Goal: Task Accomplishment & Management: Use online tool/utility

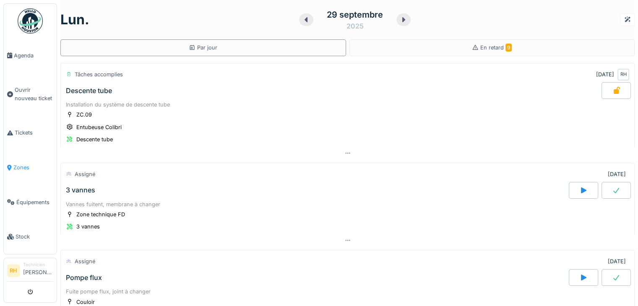
click at [26, 164] on span "Zones" at bounding box center [33, 168] width 40 height 8
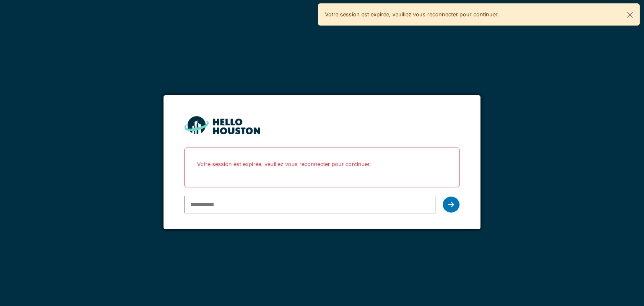
type input "**********"
click at [451, 205] on icon at bounding box center [451, 204] width 6 height 7
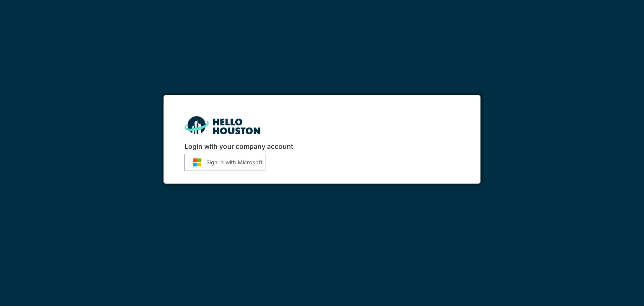
click at [227, 160] on button "Sign in with Microsoft" at bounding box center [224, 162] width 81 height 17
click at [209, 165] on button "Sign in with Microsoft" at bounding box center [224, 162] width 81 height 17
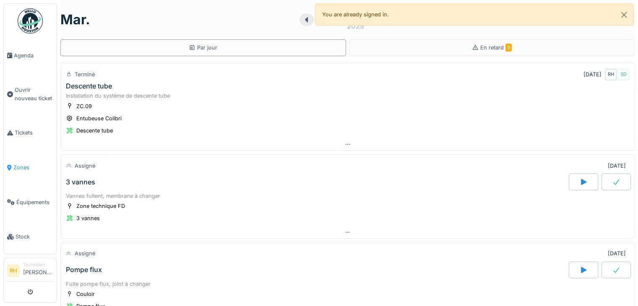
click at [18, 164] on span "Zones" at bounding box center [33, 168] width 40 height 8
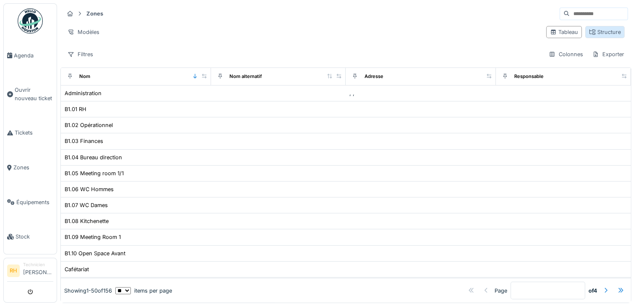
click at [589, 30] on div "Structure" at bounding box center [605, 32] width 32 height 8
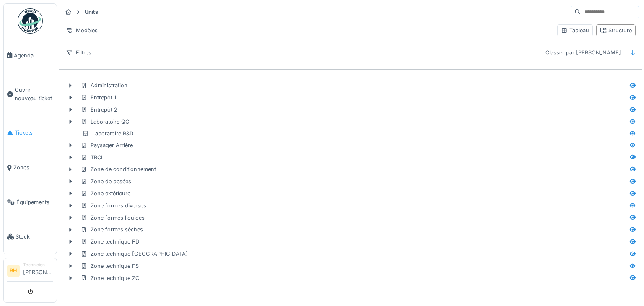
click at [15, 133] on span "Tickets" at bounding box center [34, 133] width 39 height 8
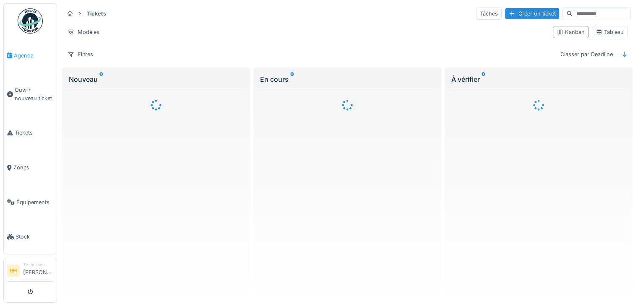
click at [20, 52] on span "Agenda" at bounding box center [33, 56] width 39 height 8
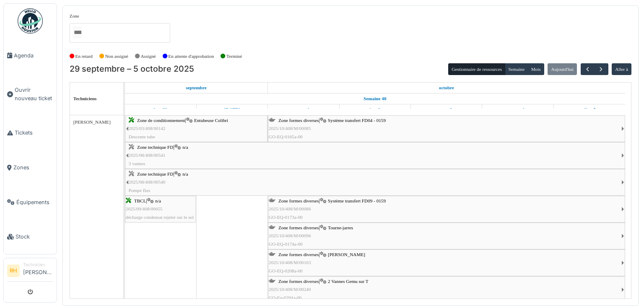
click at [324, 227] on icon at bounding box center [323, 227] width 7 height 5
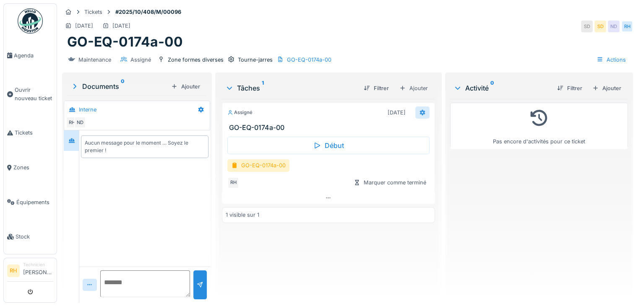
click at [419, 109] on div at bounding box center [422, 113] width 7 height 8
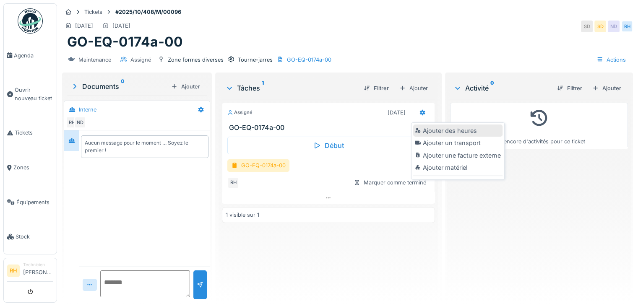
click at [424, 130] on div "Ajouter des heures" at bounding box center [457, 131] width 89 height 13
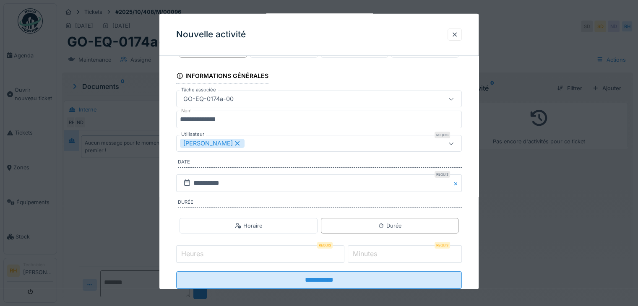
scroll to position [52, 0]
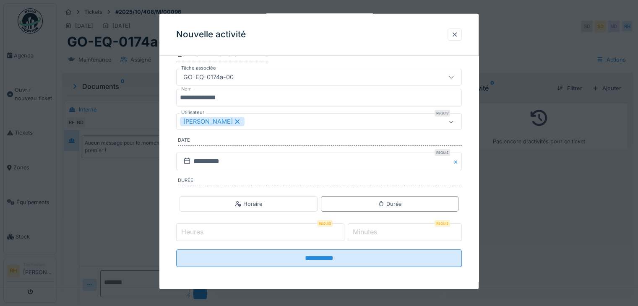
click at [265, 232] on input "Heures" at bounding box center [260, 232] width 168 height 18
type input "*"
click at [385, 233] on input "*" at bounding box center [405, 232] width 114 height 18
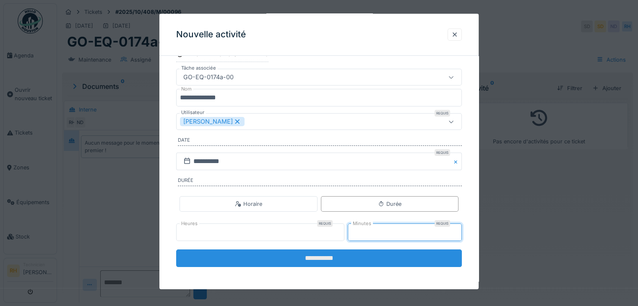
type input "**"
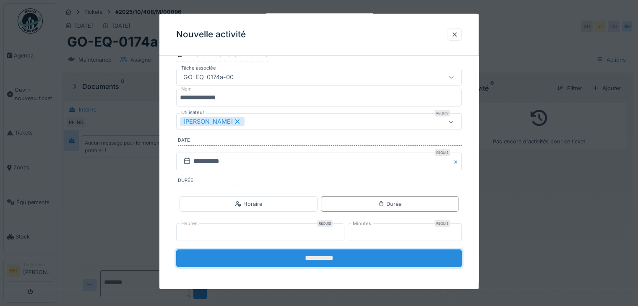
click at [343, 256] on input "**********" at bounding box center [319, 258] width 286 height 18
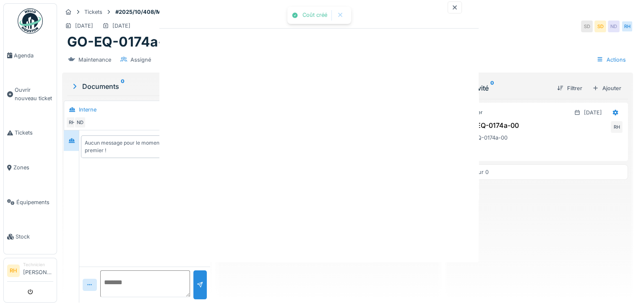
scroll to position [0, 0]
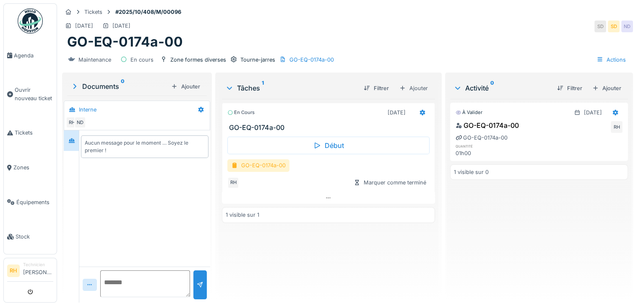
click at [250, 163] on div "GO-EQ-0174a-00" at bounding box center [258, 165] width 62 height 12
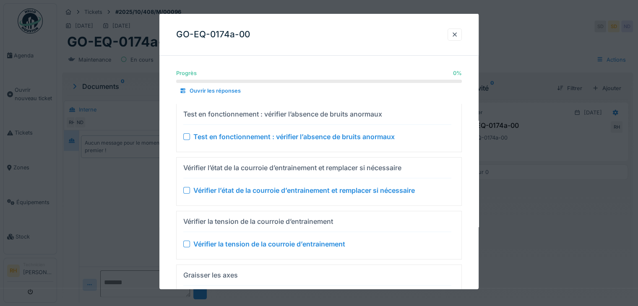
click at [188, 135] on div at bounding box center [186, 136] width 7 height 7
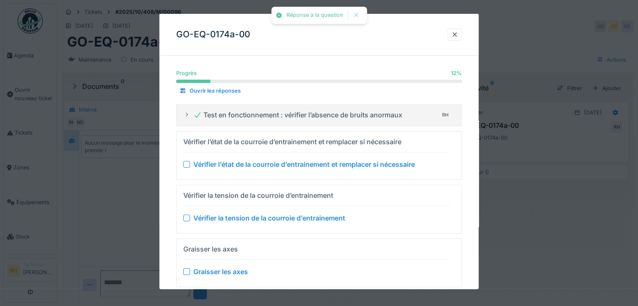
click at [188, 166] on div at bounding box center [186, 164] width 7 height 7
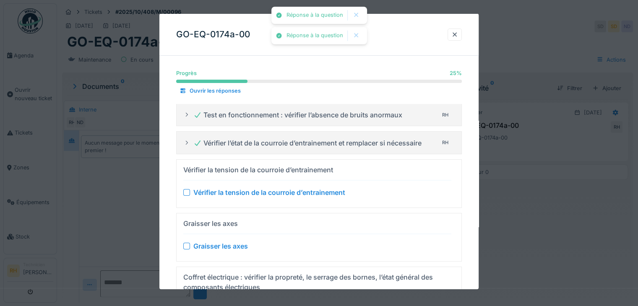
click at [188, 166] on div "Vérifier la tension de la courroie d’entrainement" at bounding box center [258, 170] width 150 height 10
click at [185, 187] on div "Vérifier la tension de la courroie d’entrainement" at bounding box center [317, 192] width 268 height 10
click at [186, 192] on div at bounding box center [186, 192] width 7 height 7
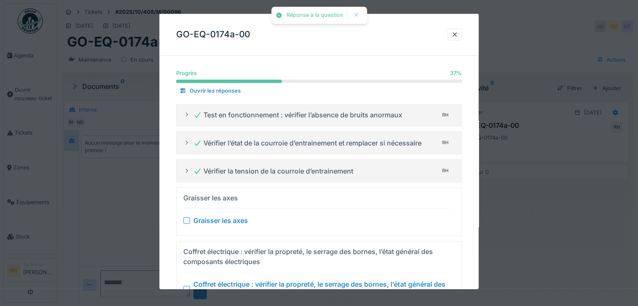
click at [190, 220] on div "Graisser les axes" at bounding box center [317, 221] width 268 height 10
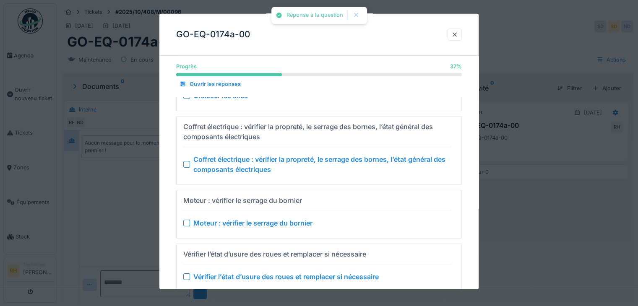
scroll to position [75, 0]
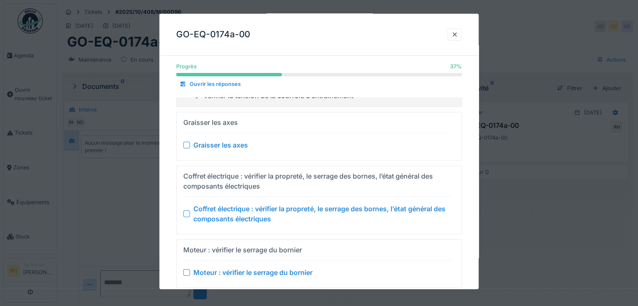
click at [186, 144] on div at bounding box center [186, 145] width 7 height 7
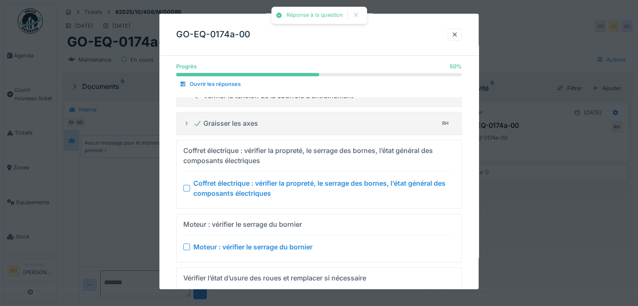
click at [190, 187] on div at bounding box center [186, 188] width 7 height 7
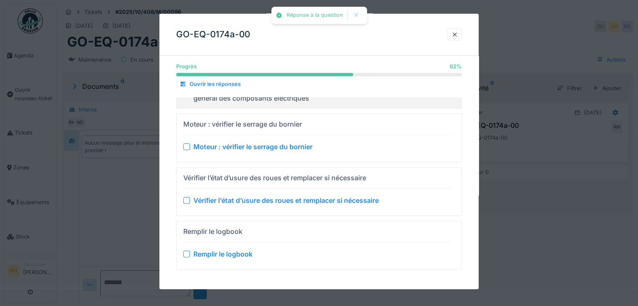
click at [186, 148] on div at bounding box center [186, 146] width 7 height 7
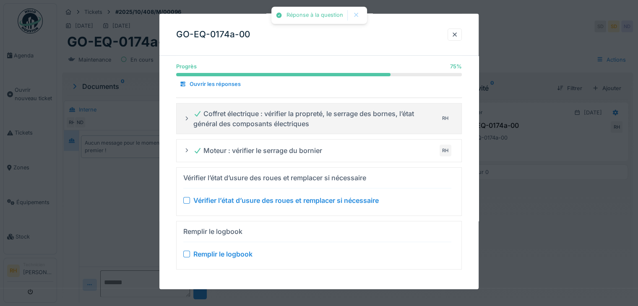
click at [184, 202] on div "Vérifier l’état d’usure des roues et remplacer si nécessaire" at bounding box center [317, 200] width 268 height 10
click at [188, 197] on div at bounding box center [186, 200] width 7 height 7
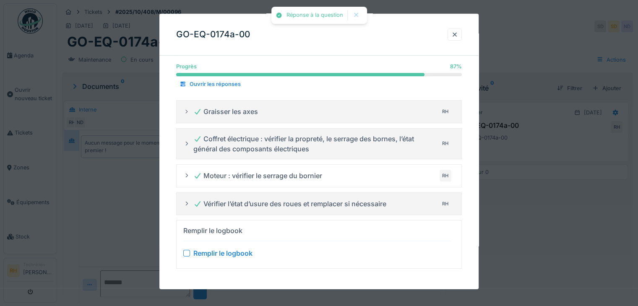
click at [186, 252] on div at bounding box center [186, 253] width 7 height 7
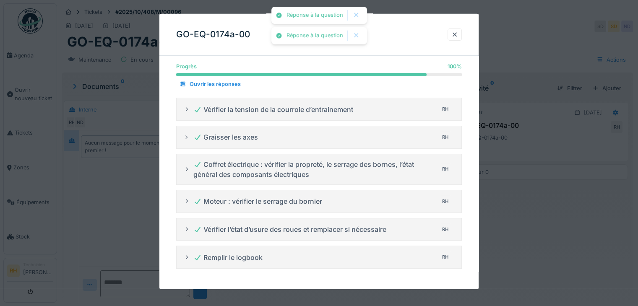
scroll to position [6, 0]
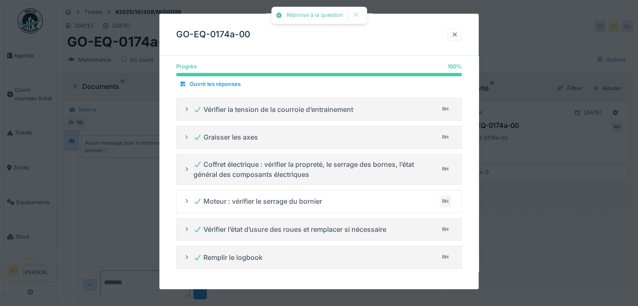
click at [458, 34] on div at bounding box center [454, 35] width 7 height 8
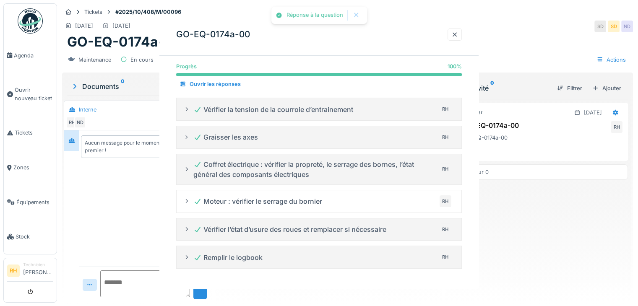
scroll to position [0, 0]
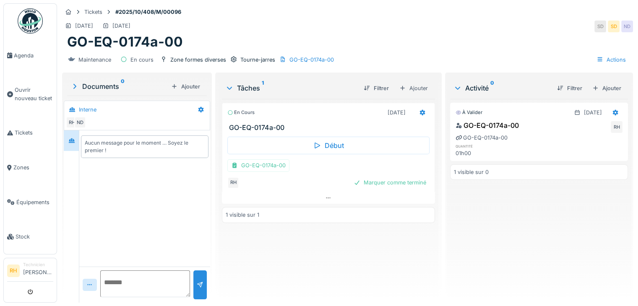
click at [459, 245] on div "À valider 30/09/2025 GO-EQ-0174a-00 RH GO-EQ-0174a-00 quantité 01h00 1 visible …" at bounding box center [539, 197] width 178 height 197
click at [391, 177] on div "Marquer comme terminé" at bounding box center [389, 182] width 79 height 11
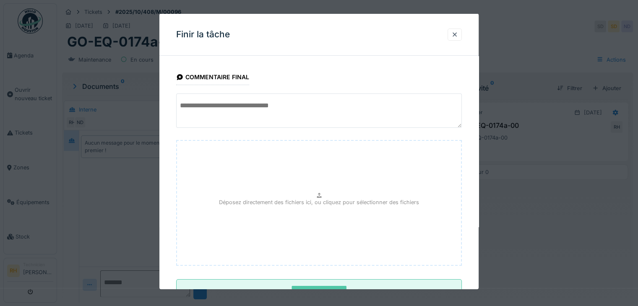
click at [302, 116] on textarea at bounding box center [319, 110] width 286 height 34
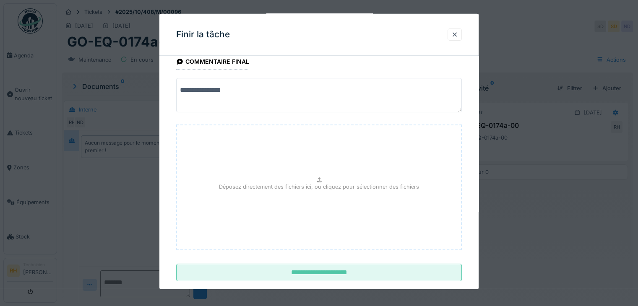
scroll to position [30, 0]
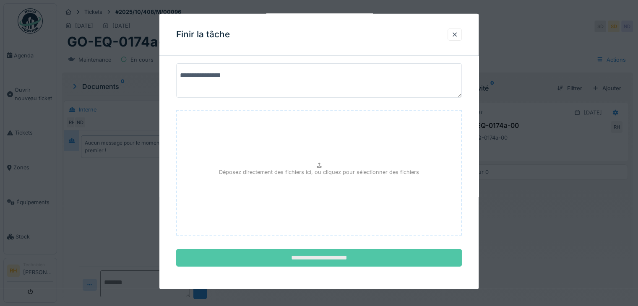
type textarea "**********"
click at [364, 261] on input "**********" at bounding box center [319, 258] width 286 height 18
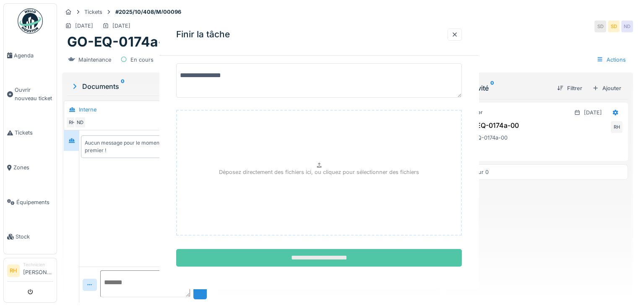
scroll to position [0, 0]
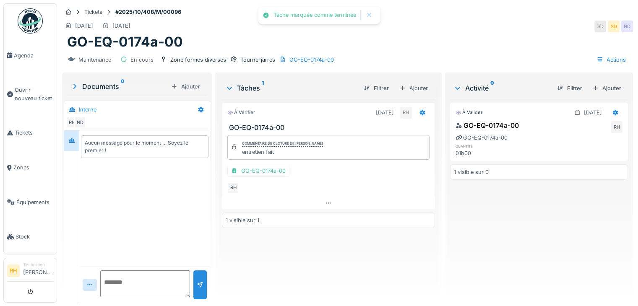
click at [397, 262] on div "À vérifier 25/10/2025 RH GO-EQ-0174a-00 Commentaire de clôture de Renaud Horent…" at bounding box center [328, 197] width 213 height 197
